Goal: Find specific page/section: Find specific page/section

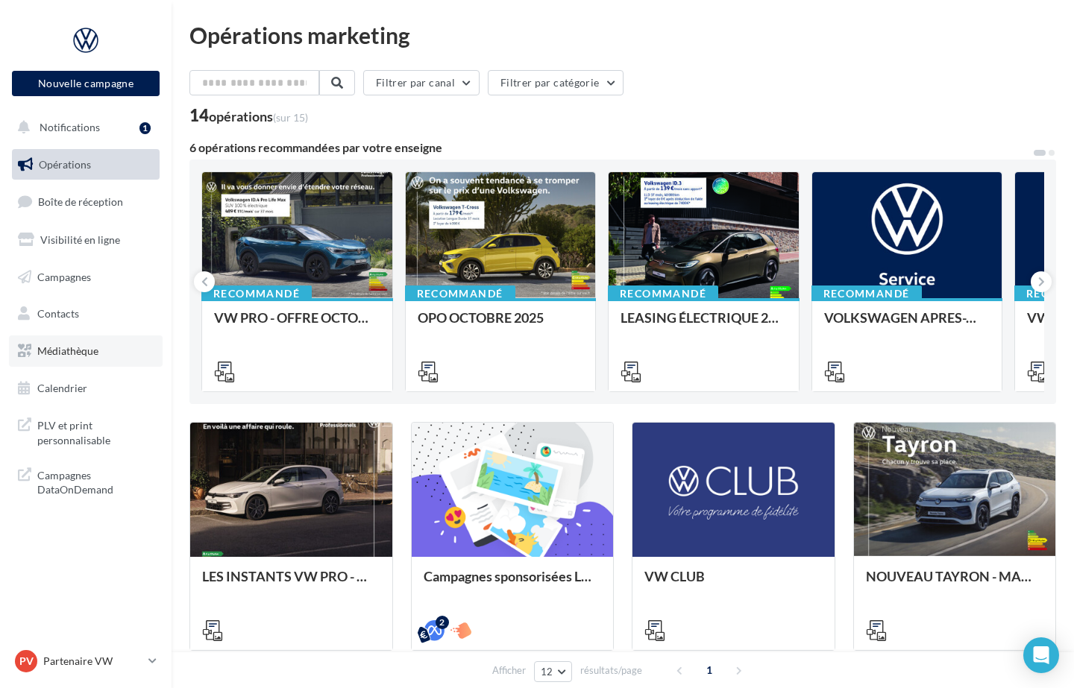
click at [75, 342] on link "Médiathèque" at bounding box center [86, 351] width 154 height 31
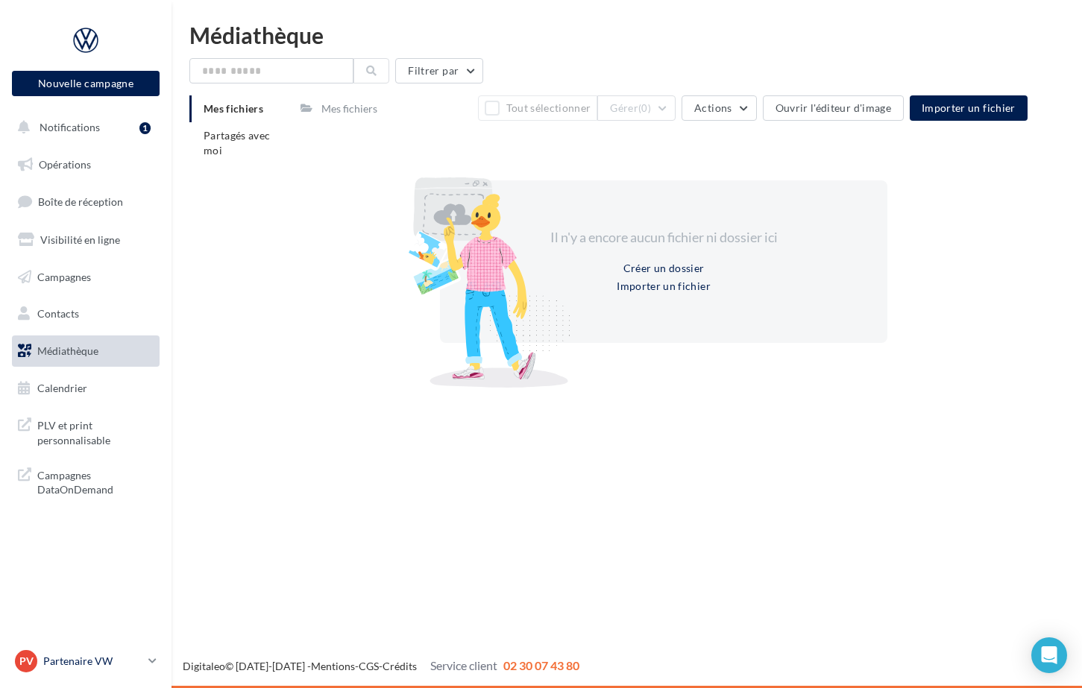
click at [115, 663] on p "Partenaire VW" at bounding box center [92, 661] width 99 height 15
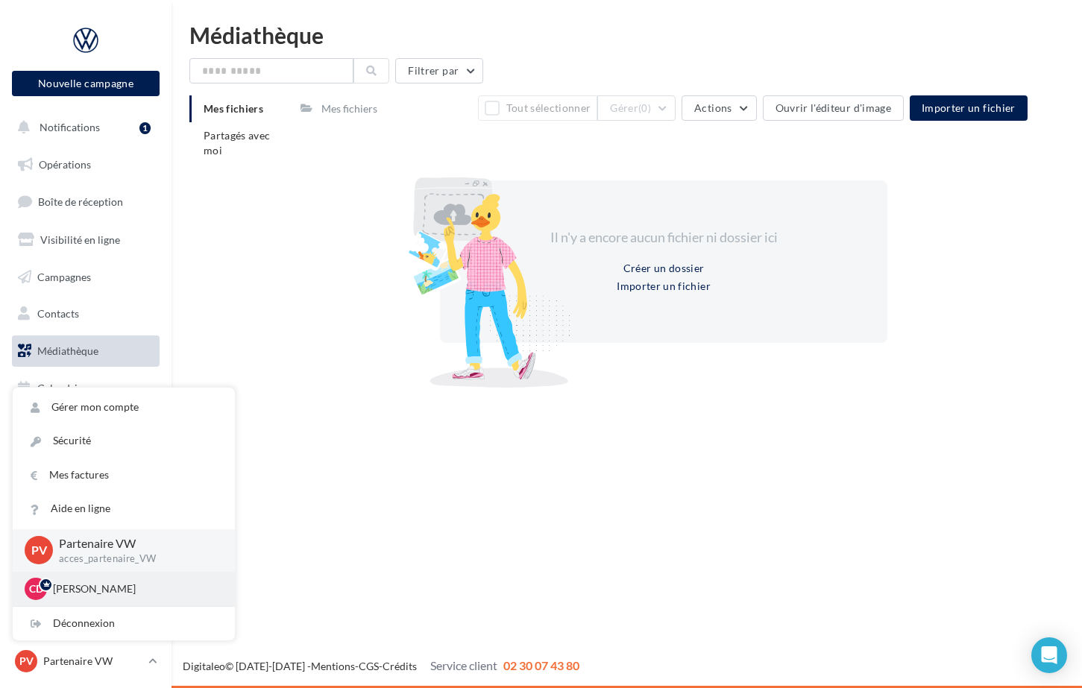
click at [113, 592] on p "[PERSON_NAME]" at bounding box center [135, 589] width 164 height 15
